Goal: Information Seeking & Learning: Learn about a topic

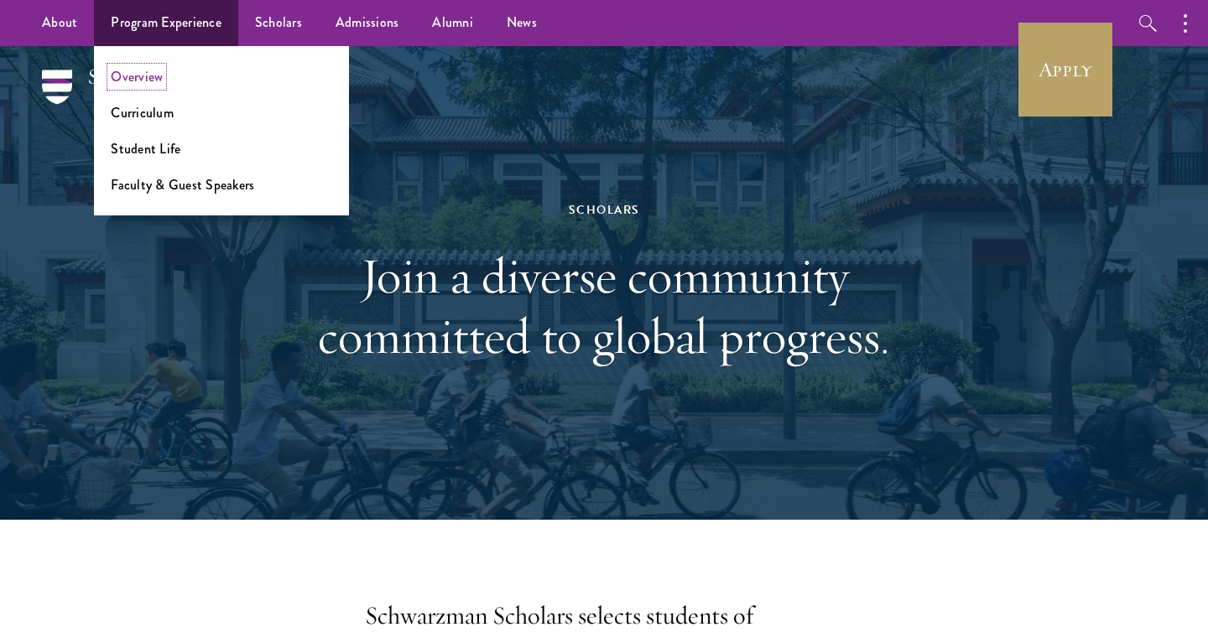
click at [146, 79] on link "Overview" at bounding box center [137, 76] width 52 height 19
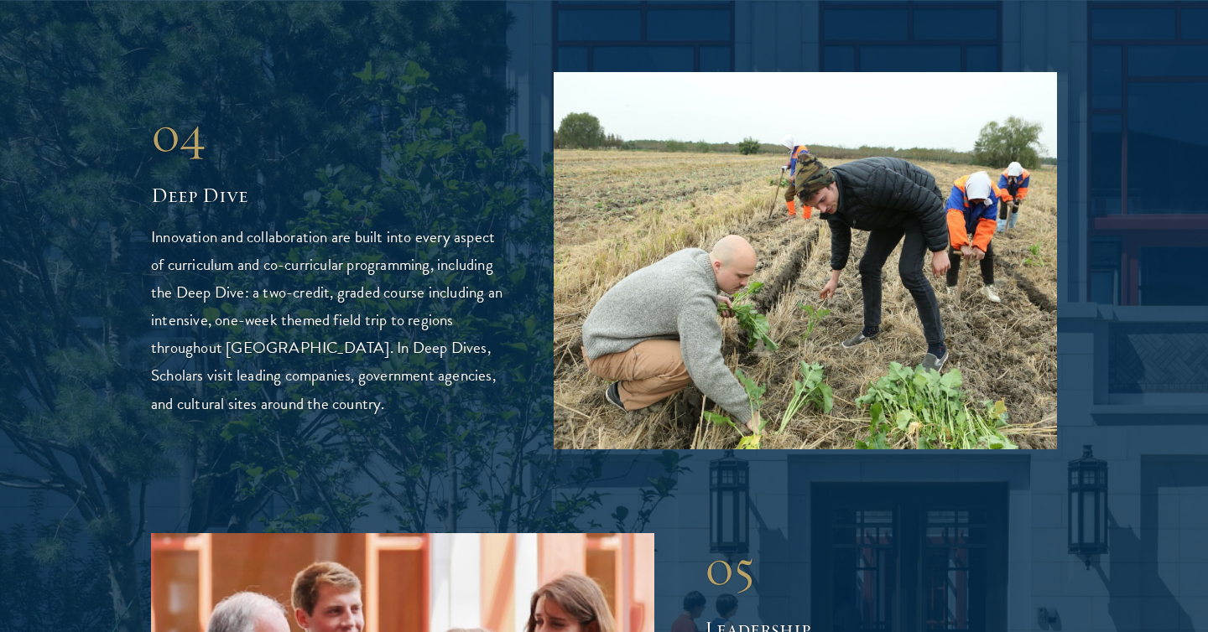
scroll to position [3935, 0]
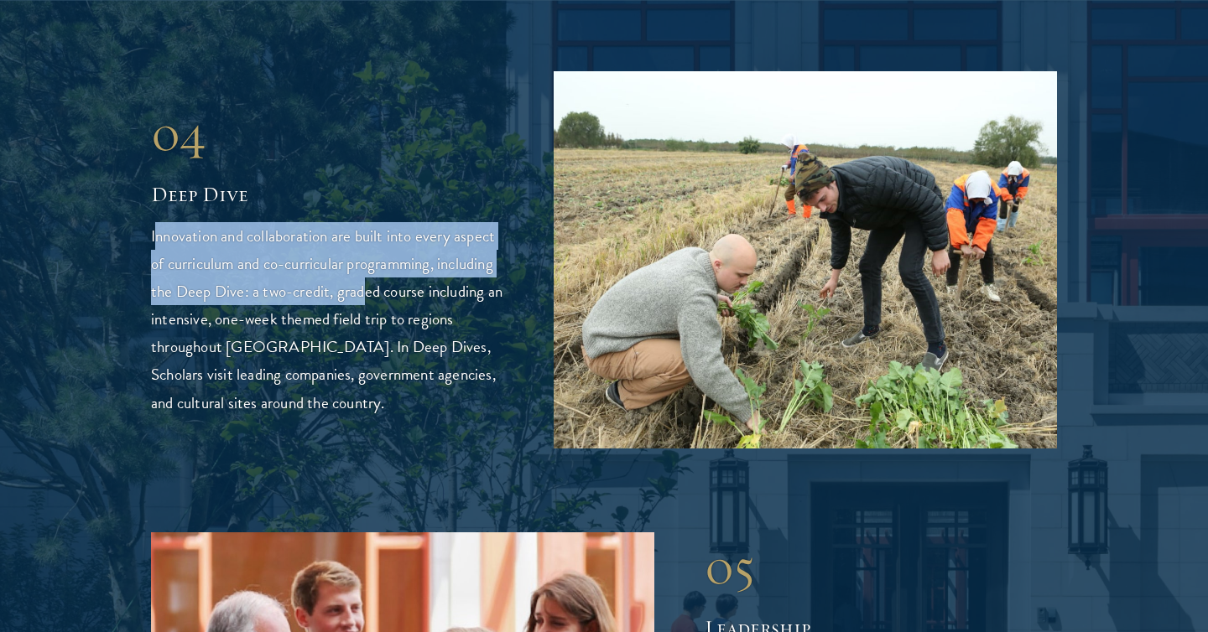
drag, startPoint x: 155, startPoint y: 173, endPoint x: 362, endPoint y: 232, distance: 215.6
click at [363, 232] on p "Innovation and collaboration are built into every aspect of curriculum and co-c…" at bounding box center [327, 319] width 352 height 194
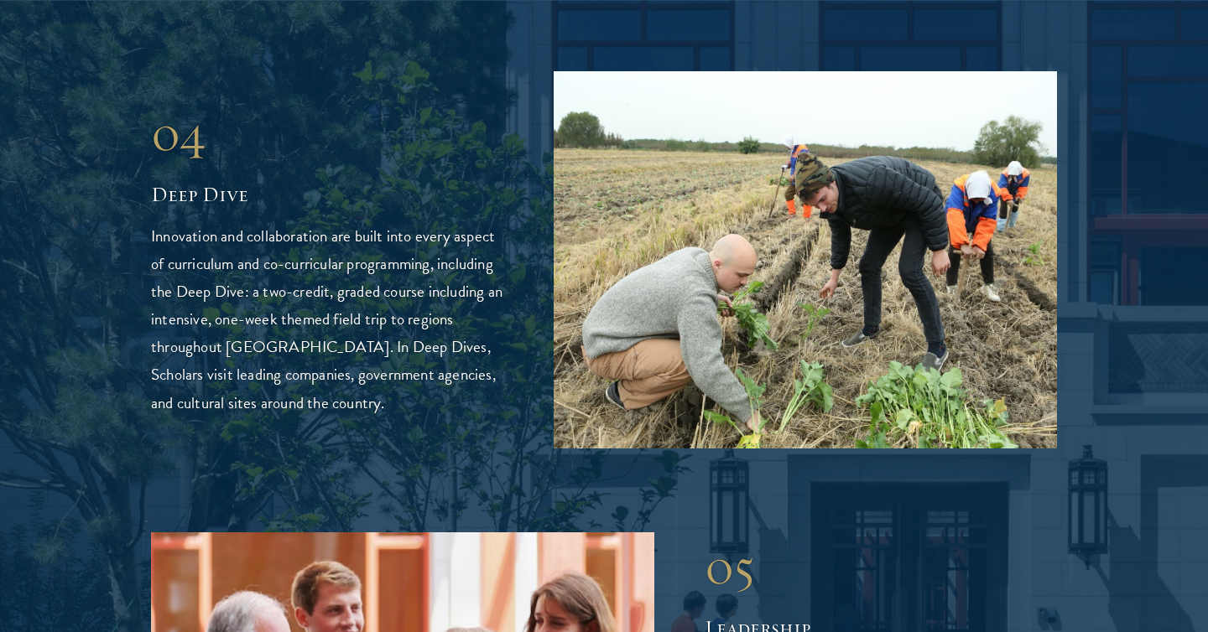
click at [441, 295] on p "Innovation and collaboration are built into every aspect of curriculum and co-c…" at bounding box center [327, 319] width 352 height 194
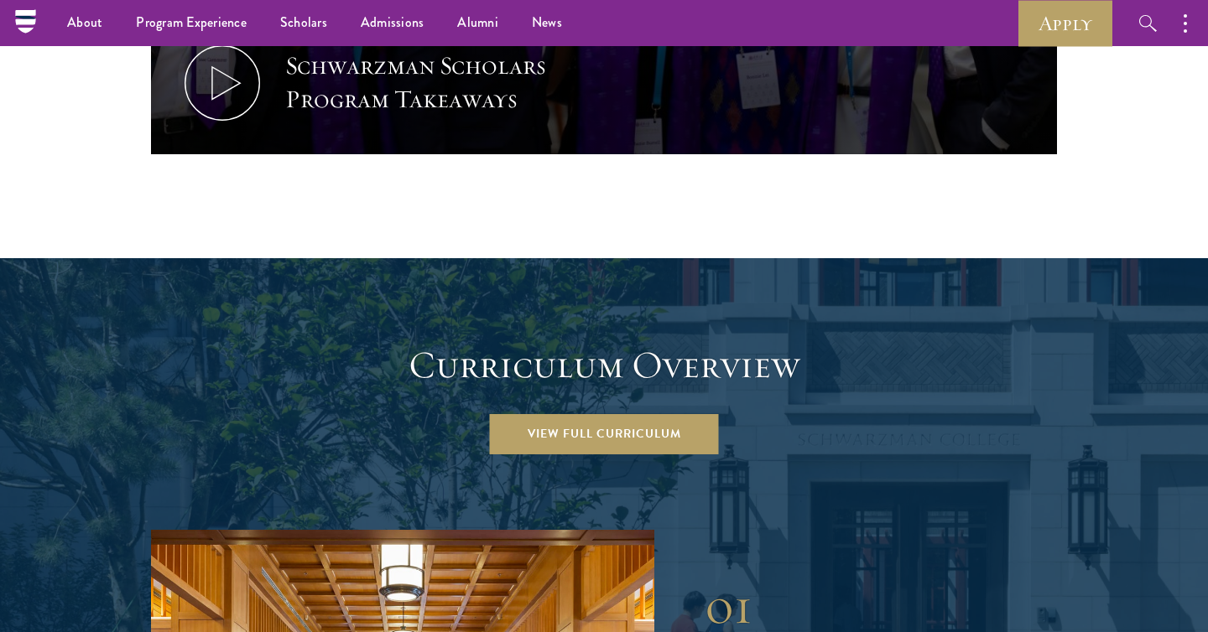
scroll to position [2092, 0]
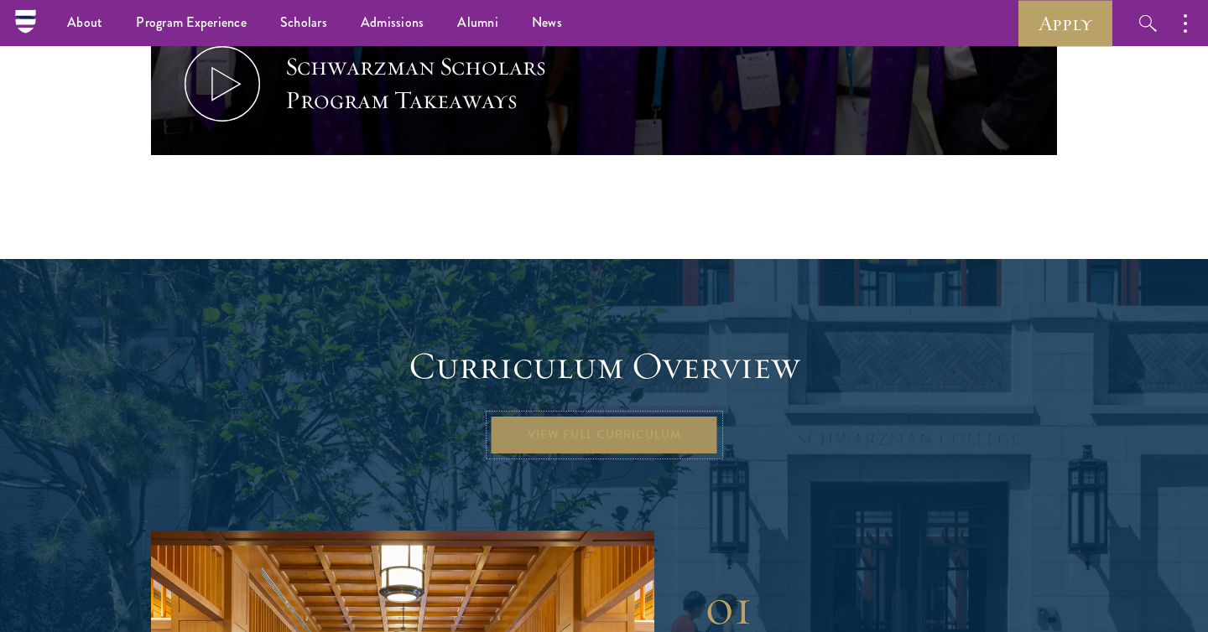
click at [552, 415] on link "View Full Curriculum" at bounding box center [604, 435] width 229 height 40
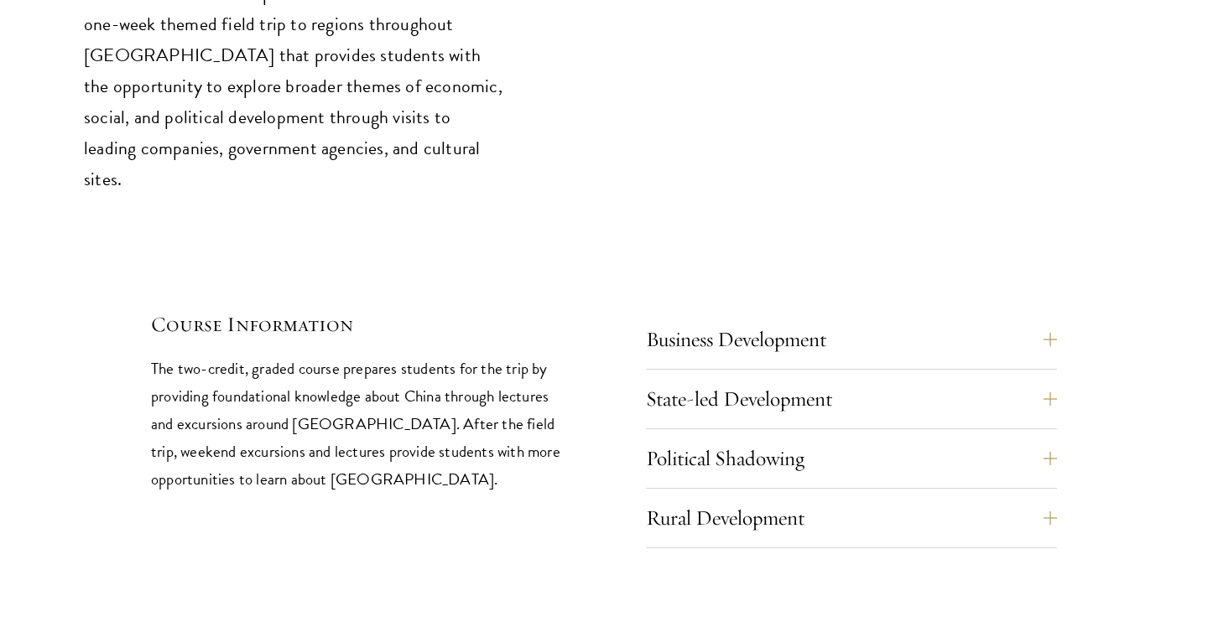
scroll to position [6972, 0]
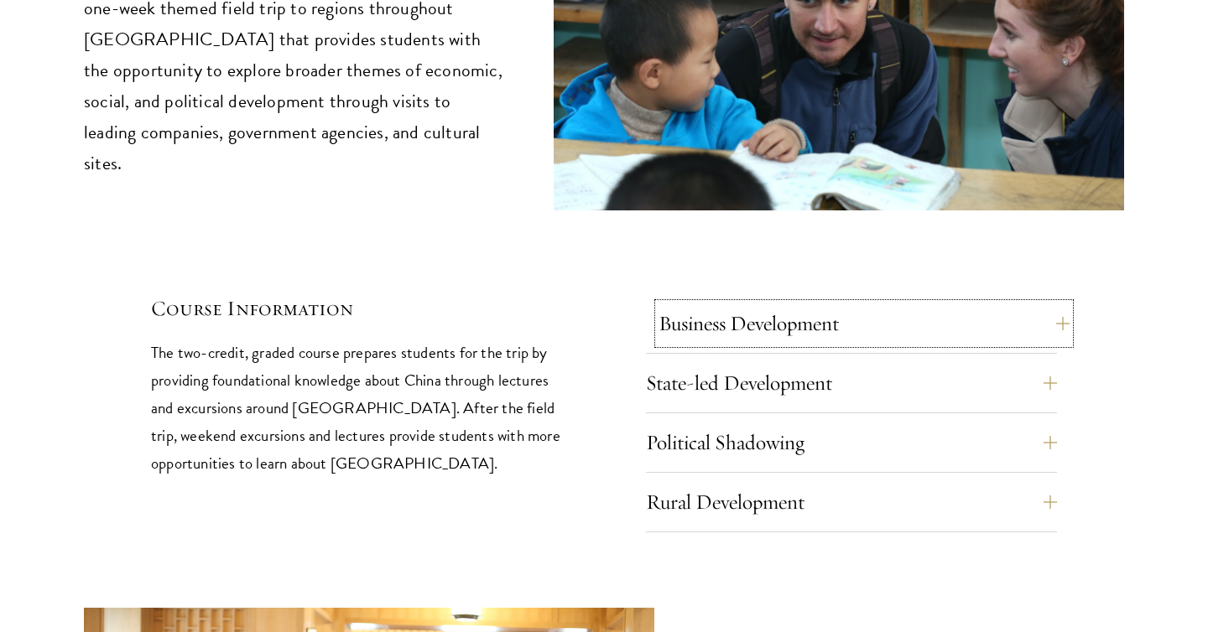
click at [792, 304] on button "Business Development" at bounding box center [863, 324] width 411 height 40
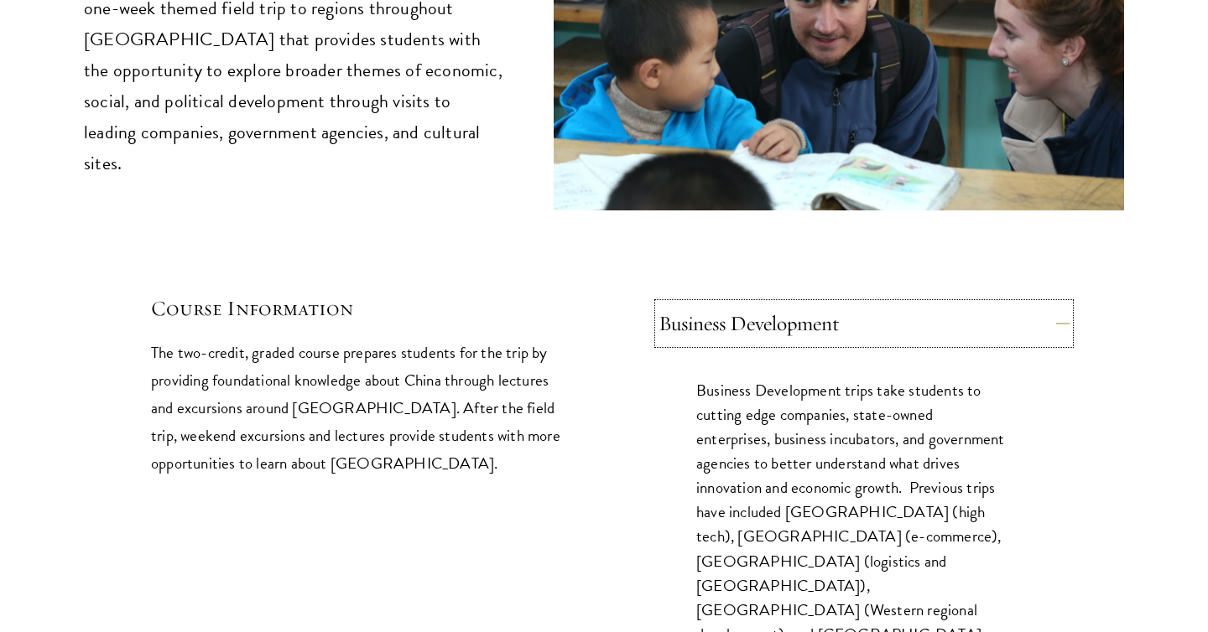
click at [792, 304] on button "Business Development" at bounding box center [863, 324] width 411 height 40
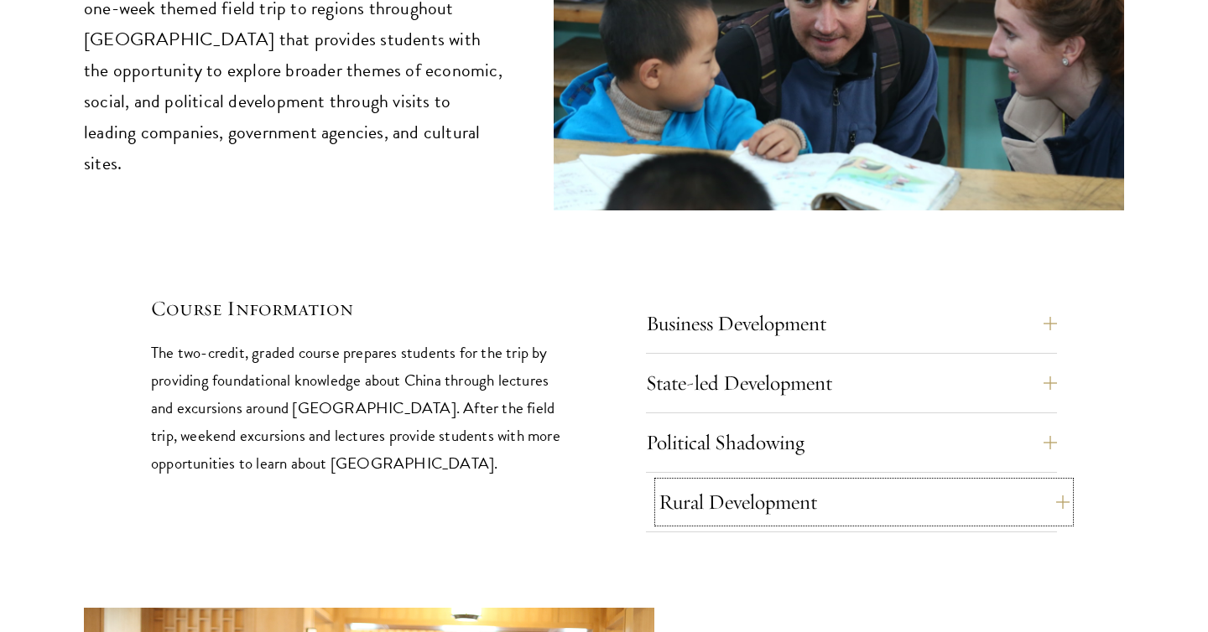
click at [771, 482] on button "Rural Development" at bounding box center [863, 502] width 411 height 40
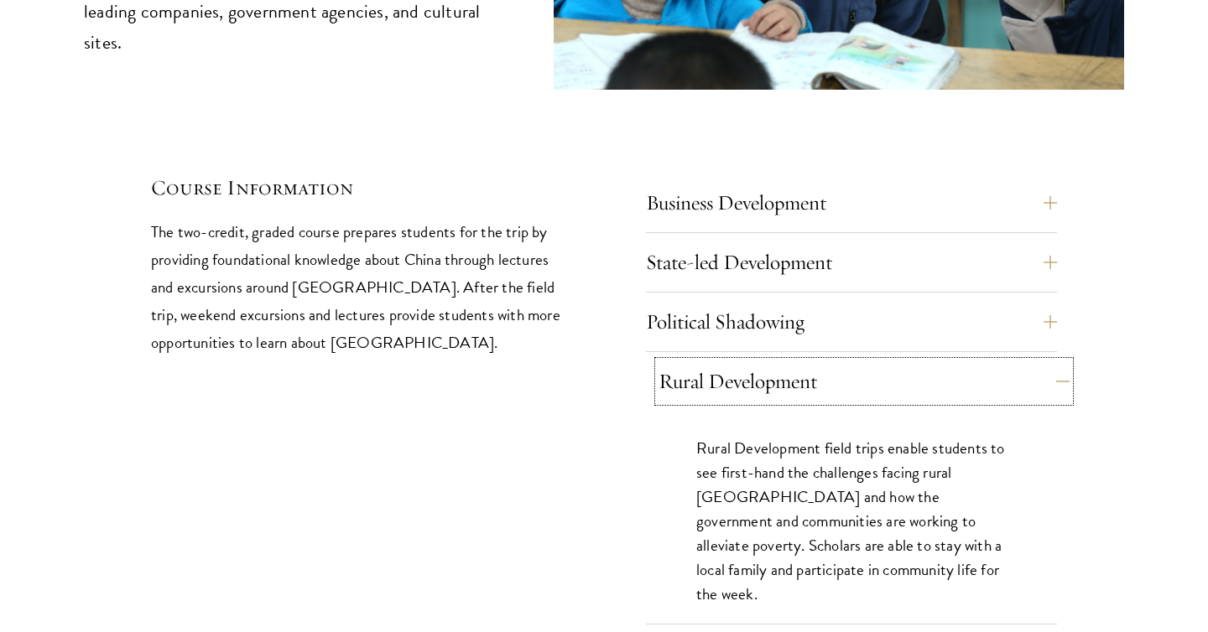
scroll to position [7098, 0]
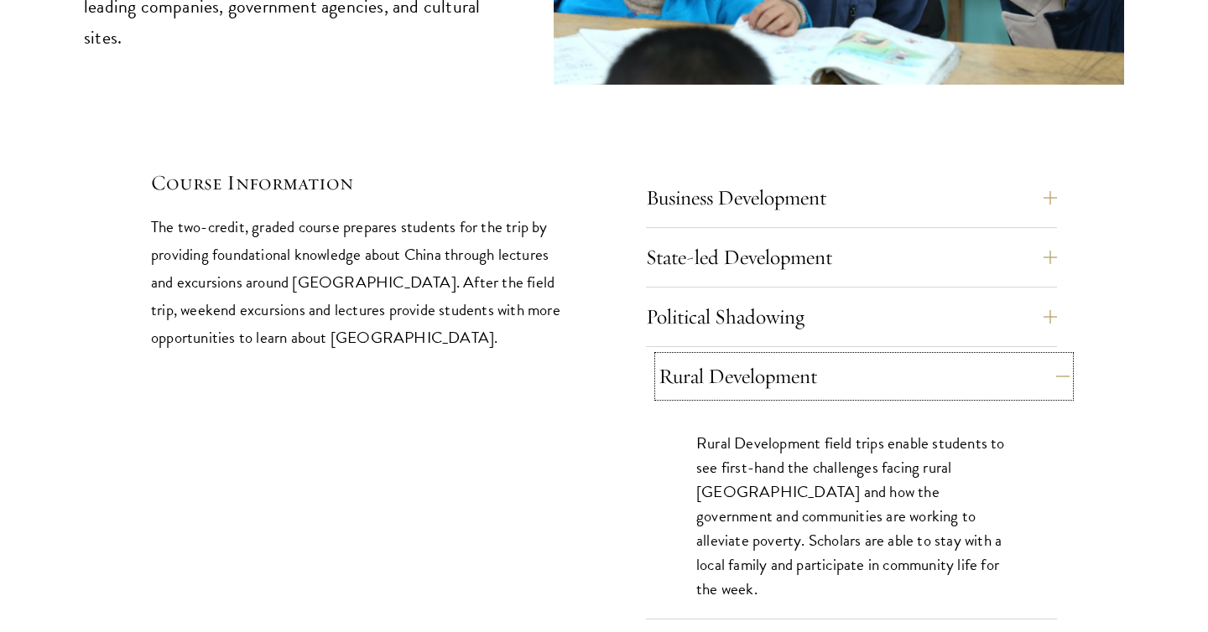
click at [766, 356] on button "Rural Development" at bounding box center [863, 376] width 411 height 40
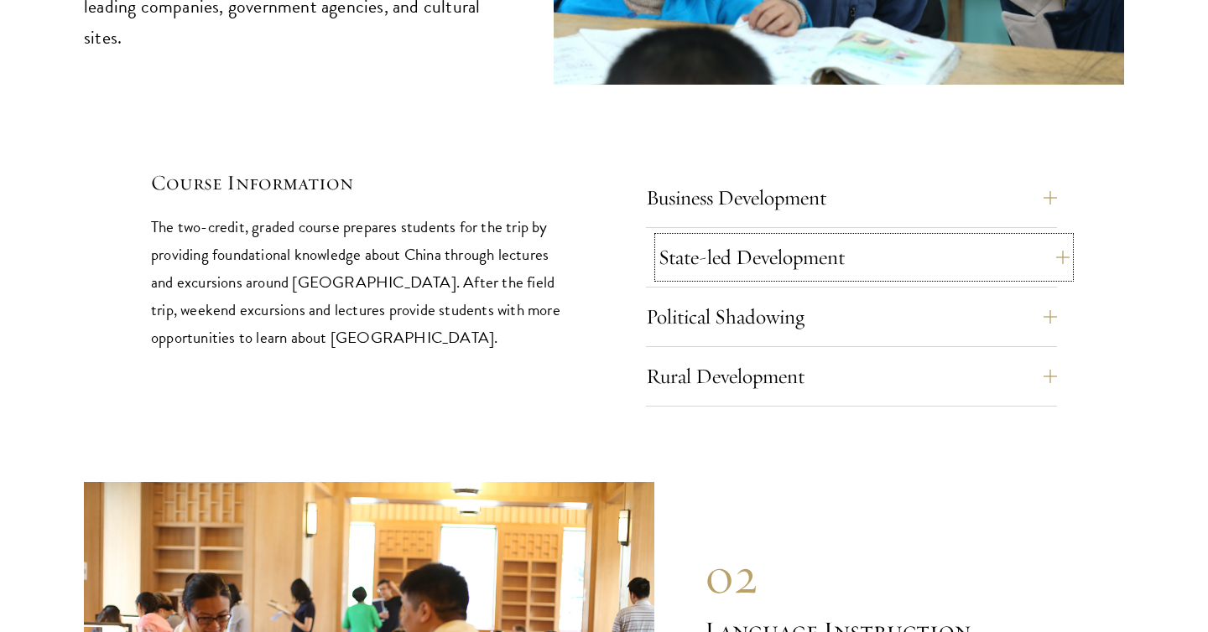
click at [783, 237] on button "State-led Development" at bounding box center [863, 257] width 411 height 40
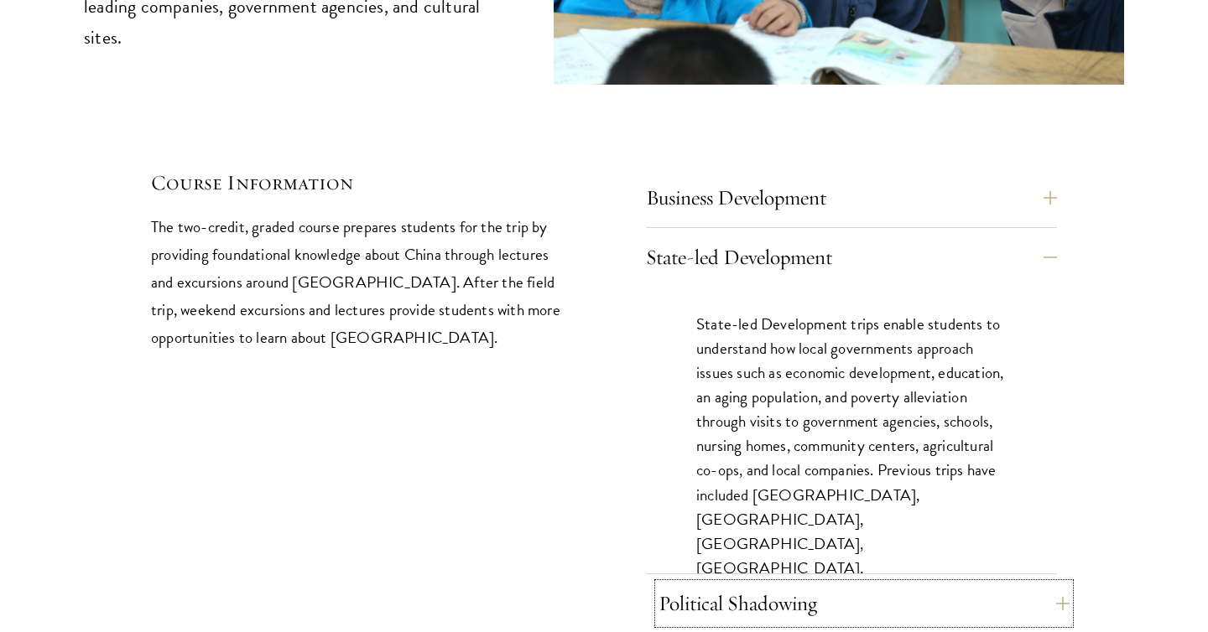
click at [751, 584] on button "Political Shadowing" at bounding box center [863, 604] width 411 height 40
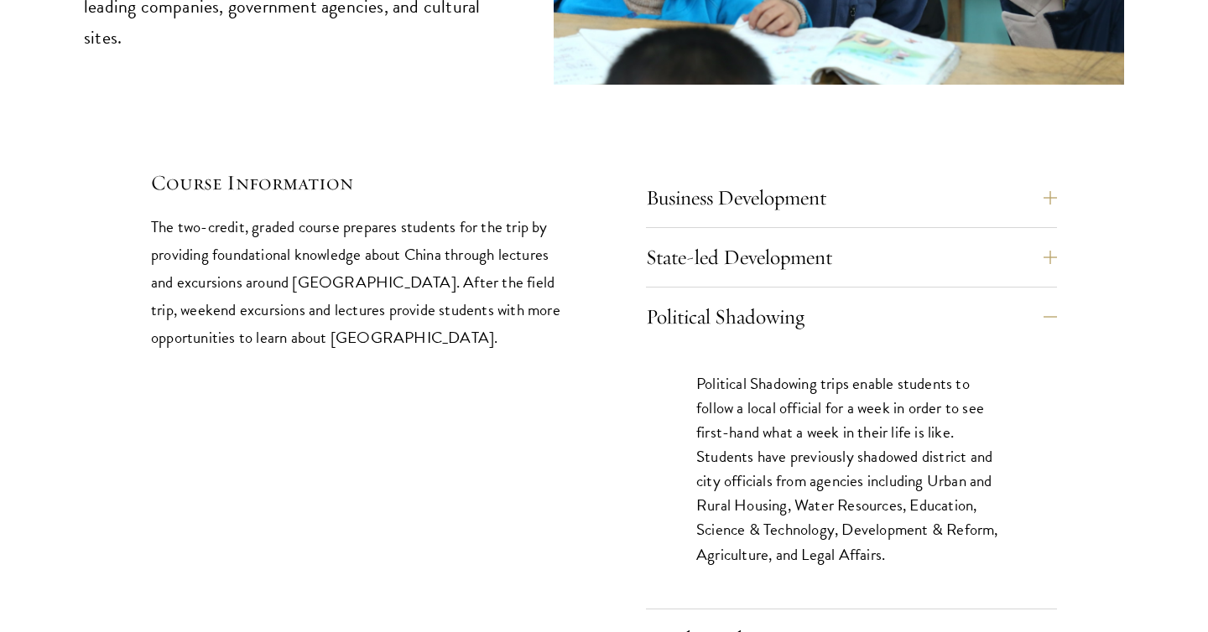
click at [818, 297] on div "Political Shadowing Political Shadowing trips enable students to follow a local…" at bounding box center [851, 453] width 411 height 313
click at [800, 297] on button "Political Shadowing" at bounding box center [863, 317] width 411 height 40
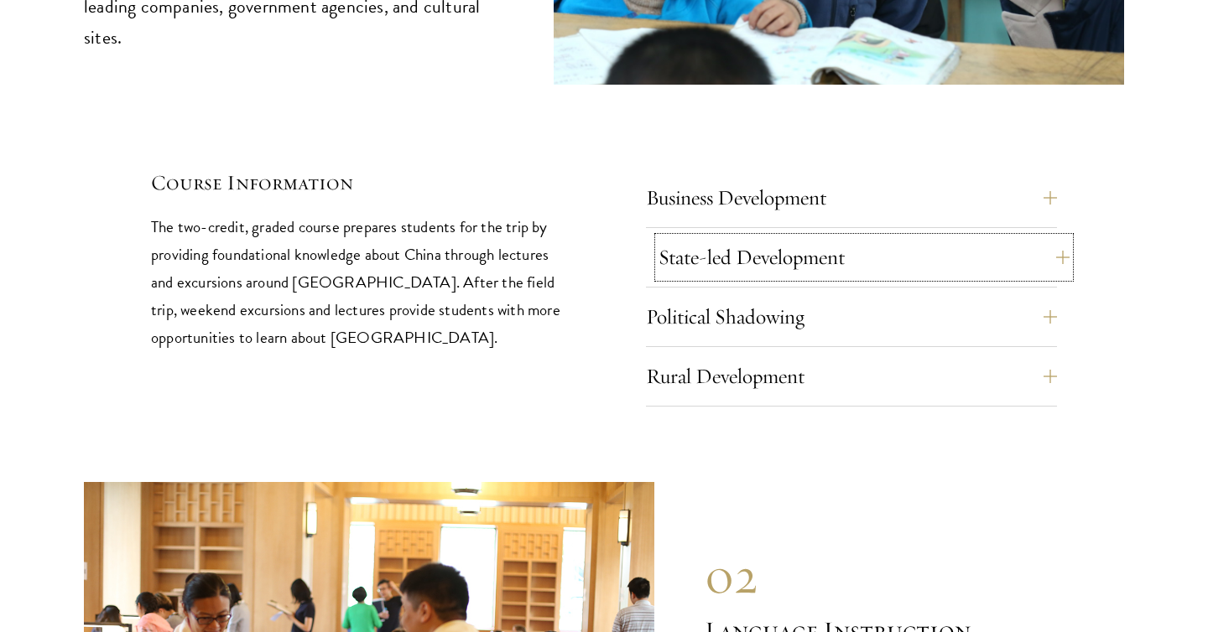
click at [798, 237] on button "State-led Development" at bounding box center [863, 257] width 411 height 40
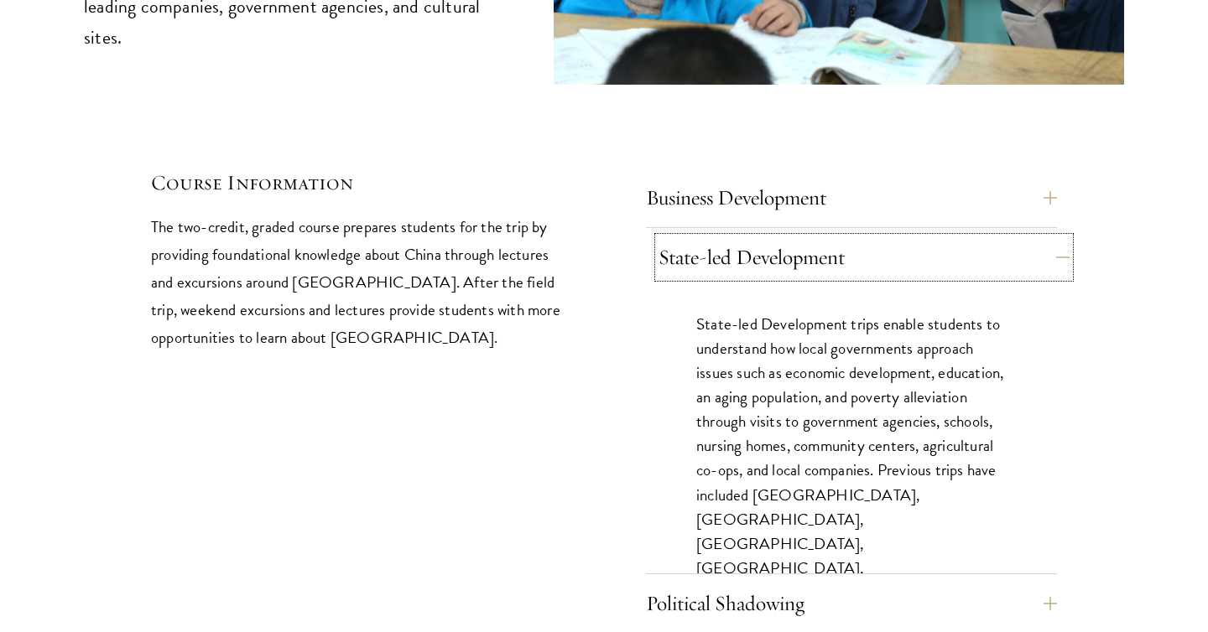
click at [801, 237] on button "State-led Development" at bounding box center [863, 257] width 411 height 40
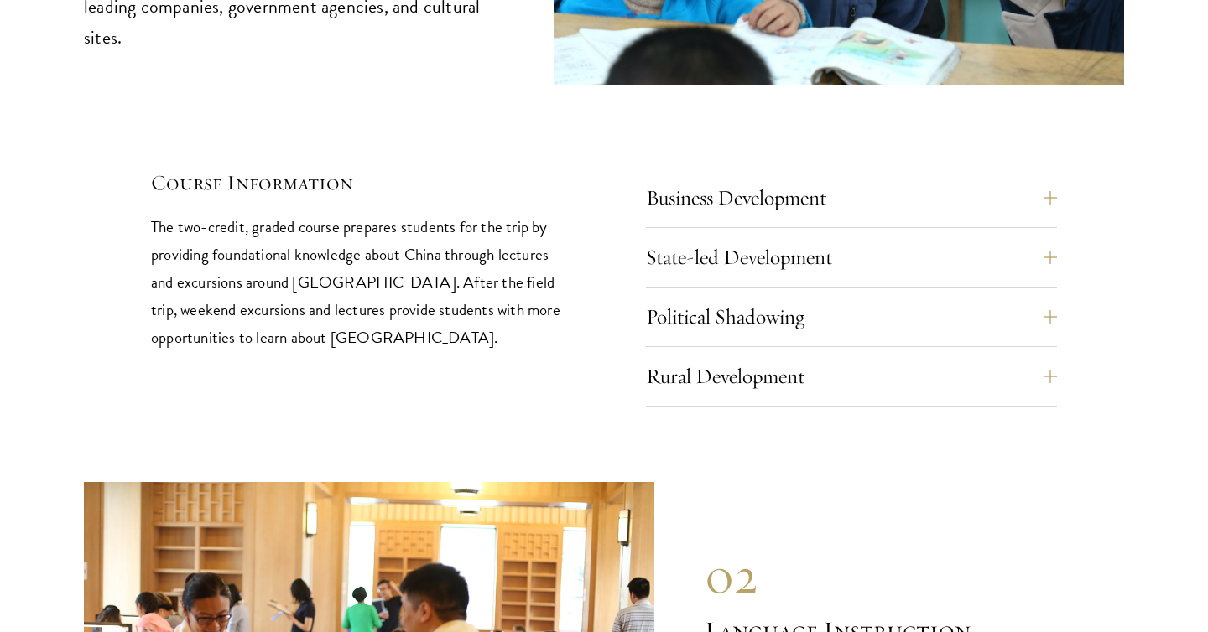
click at [788, 178] on div "Business Development Business Development trips take students to cutting edge c…" at bounding box center [851, 203] width 411 height 50
click at [778, 178] on button "Business Development" at bounding box center [863, 198] width 411 height 40
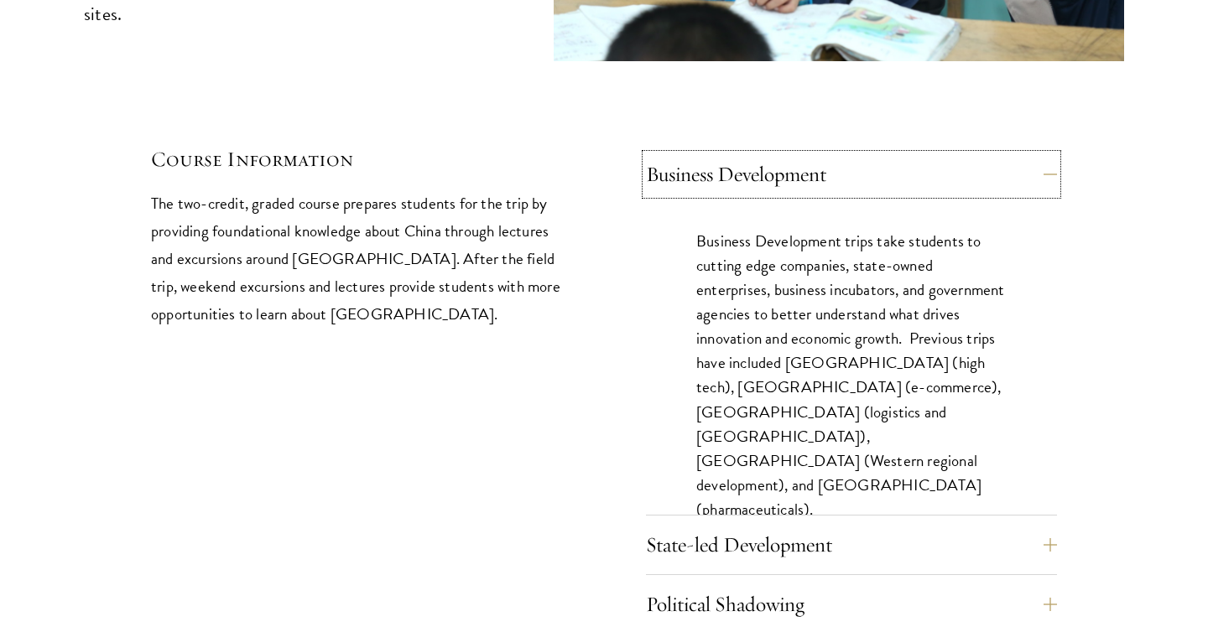
scroll to position [7123, 0]
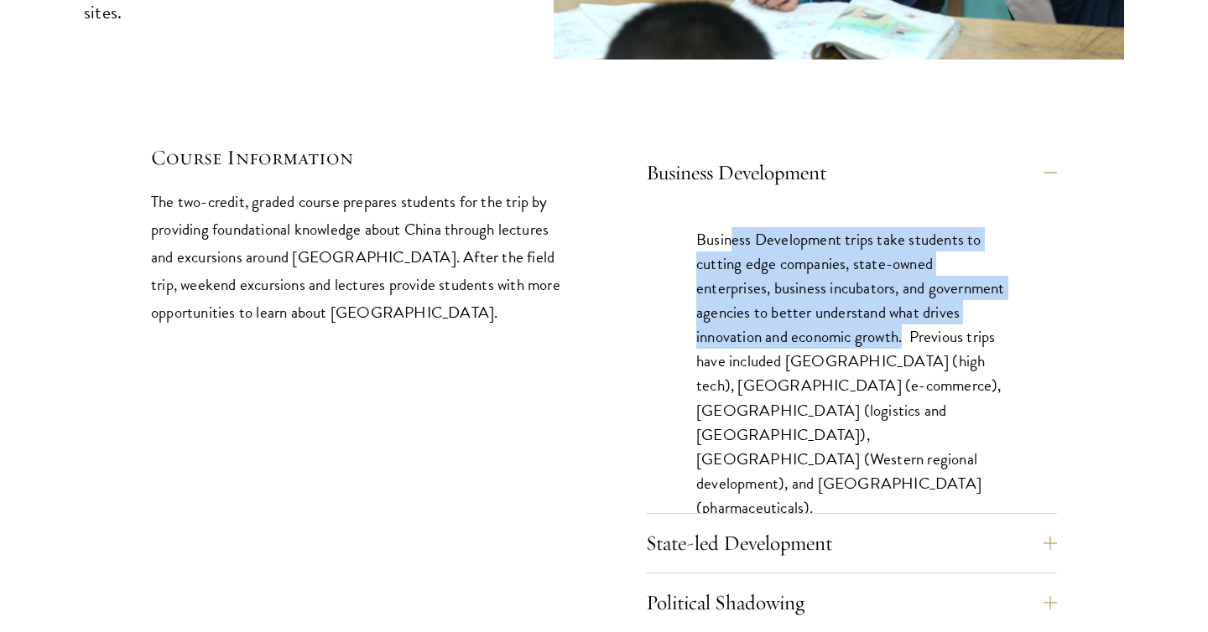
drag, startPoint x: 730, startPoint y: 176, endPoint x: 946, endPoint y: 278, distance: 239.4
click at [946, 278] on p "Business Development trips take students to cutting edge companies, state-owned…" at bounding box center [851, 373] width 310 height 293
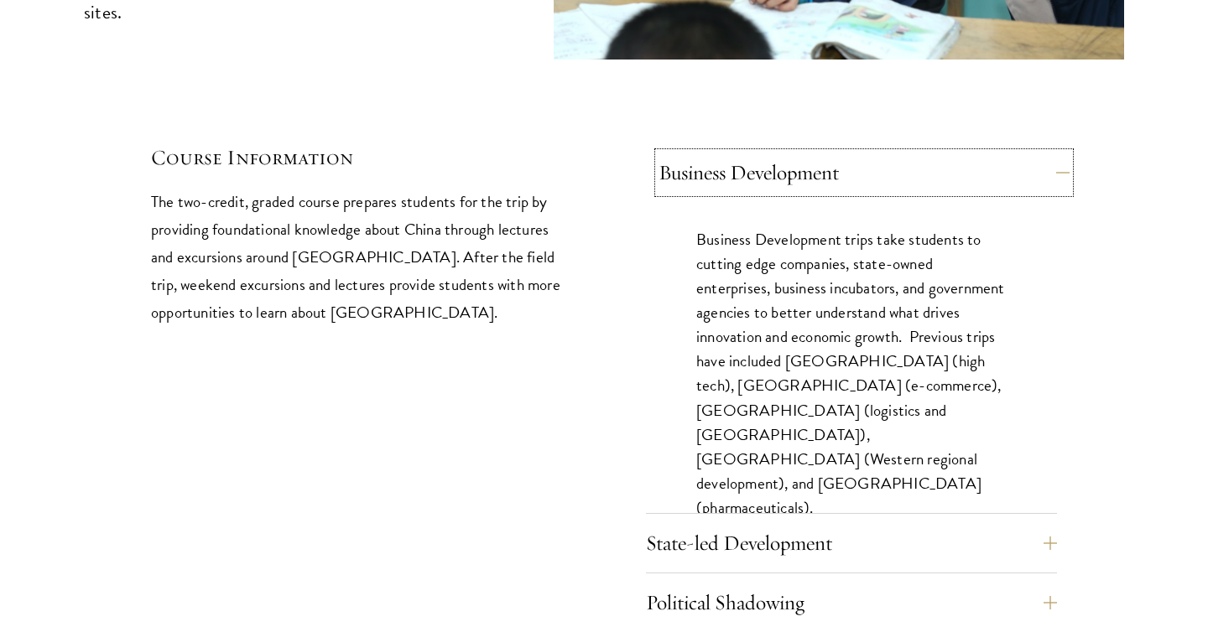
click at [1047, 153] on button "Business Development" at bounding box center [863, 173] width 411 height 40
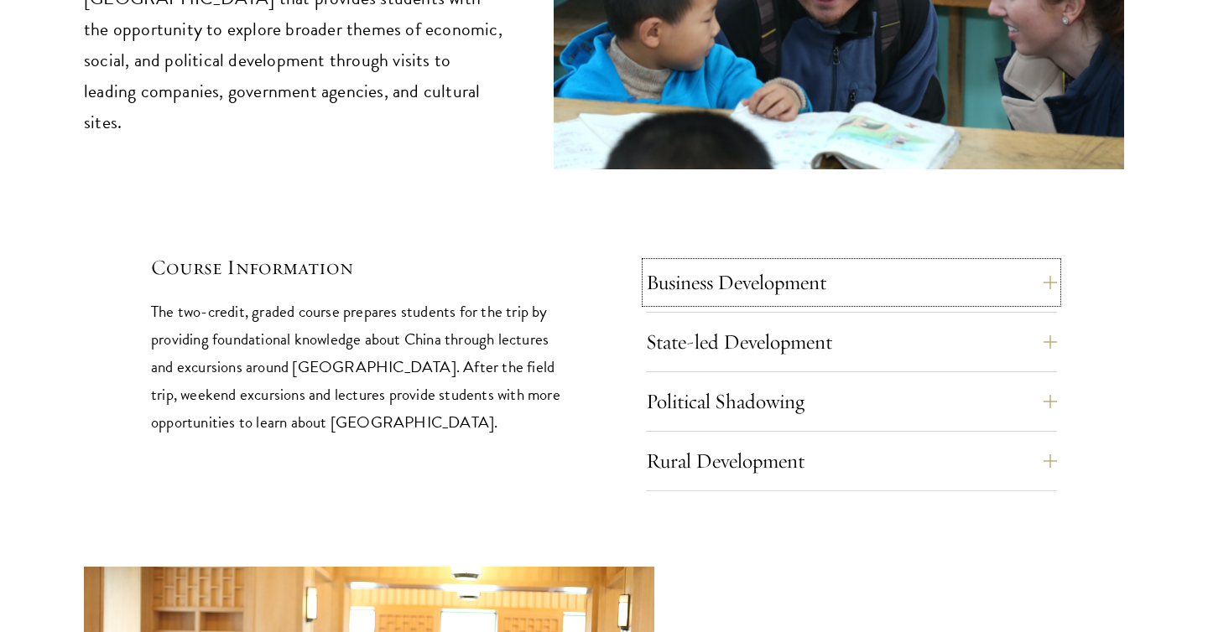
scroll to position [7118, 0]
